Goal: Find specific page/section

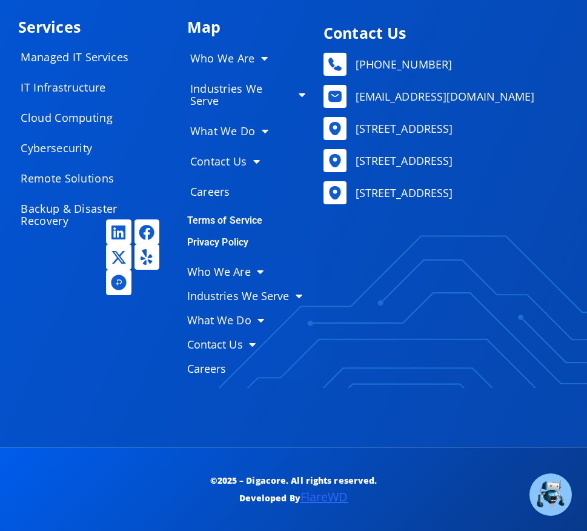
scroll to position [6123, 0]
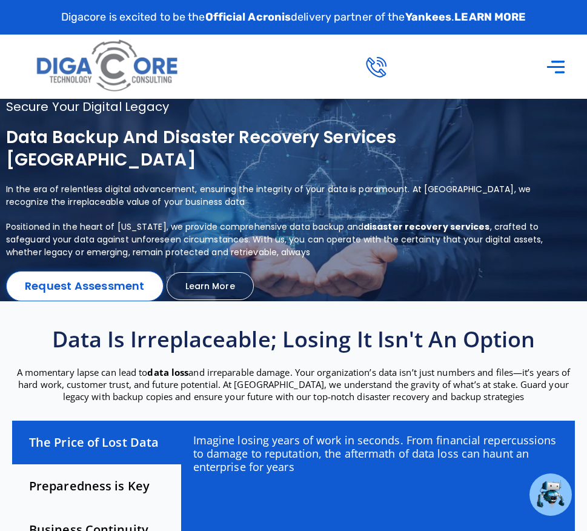
click at [547, 64] on icon "Menu Toggle" at bounding box center [556, 66] width 21 height 21
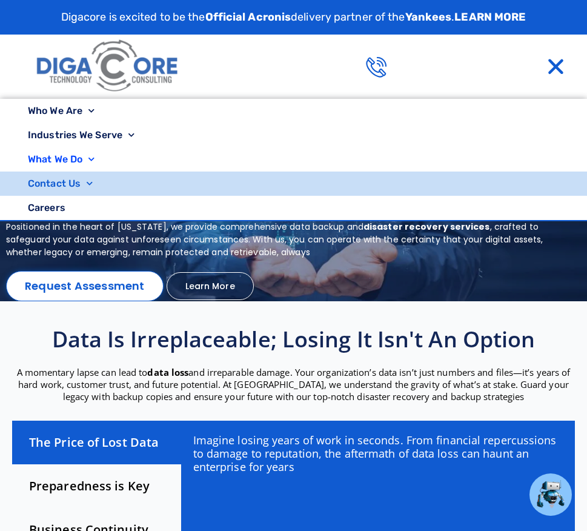
click at [44, 189] on link "Contact Us" at bounding box center [293, 184] width 587 height 24
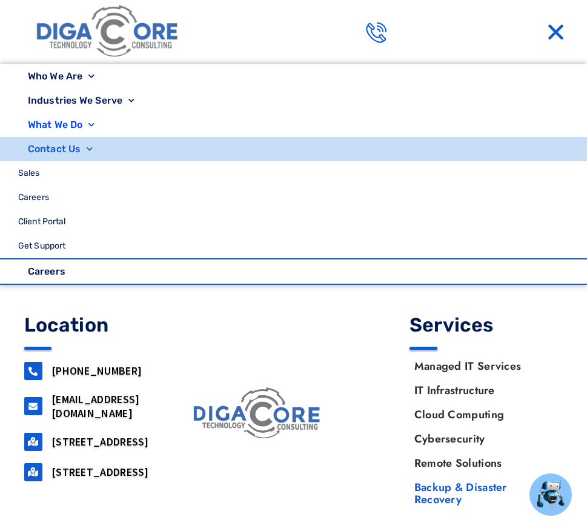
scroll to position [4050, 0]
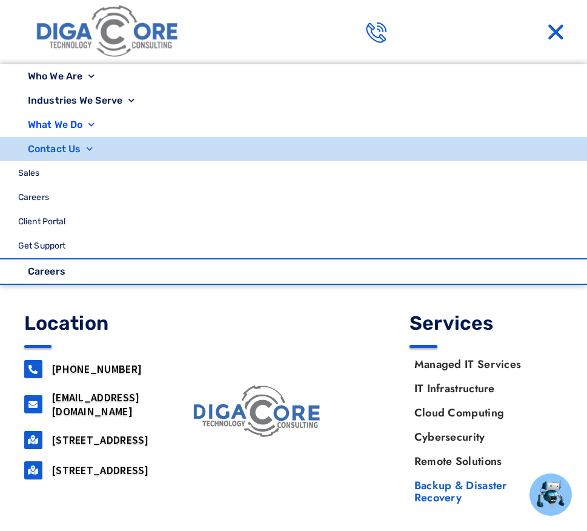
click at [79, 126] on link "What We Do" at bounding box center [293, 125] width 587 height 24
